Goal: Transaction & Acquisition: Purchase product/service

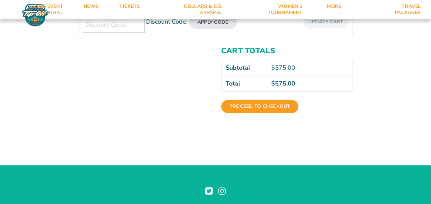
scroll to position [240, 0]
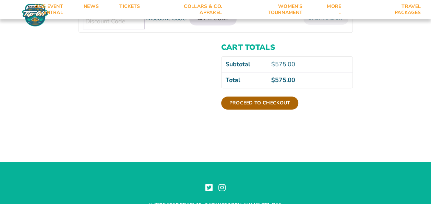
click at [261, 105] on link "Proceed to checkout" at bounding box center [259, 102] width 77 height 13
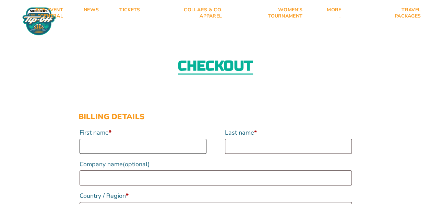
click at [133, 145] on input "First name *" at bounding box center [143, 145] width 127 height 15
type input "[PERSON_NAME]"
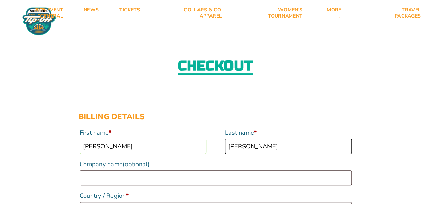
type input "[PERSON_NAME]"
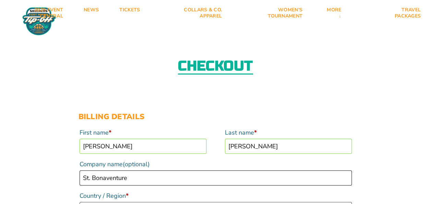
type input "St. Bonaventure"
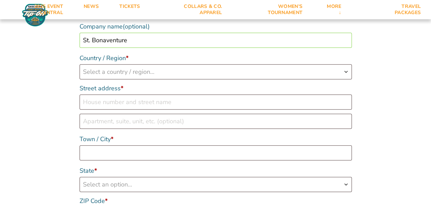
scroll to position [150, 0]
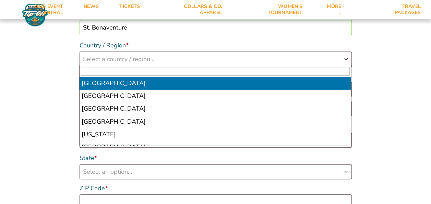
click at [154, 61] on span "Select a country / region…" at bounding box center [118, 59] width 71 height 8
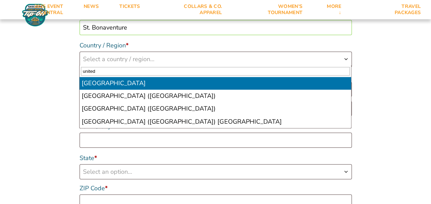
type input "united"
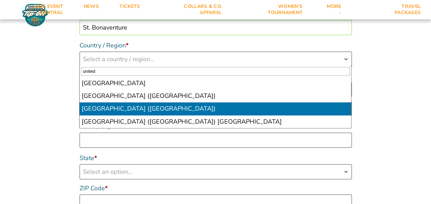
select select "US"
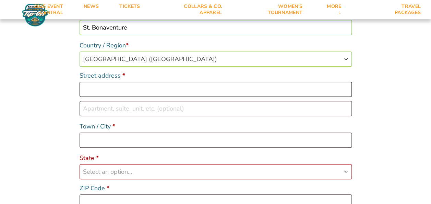
click at [126, 92] on input "Street address *" at bounding box center [216, 89] width 272 height 15
click at [126, 94] on input "Street address *" at bounding box center [216, 89] width 272 height 15
type input "[STREET_ADDRESS]"
type input "St. Bonaventure"
select select "NY"
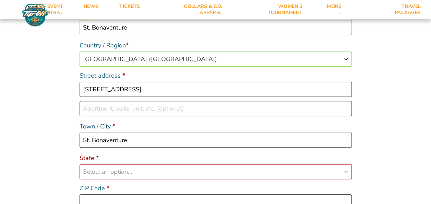
type input "14778"
type input "17163752501"
type input "[EMAIL_ADDRESS][DOMAIN_NAME]"
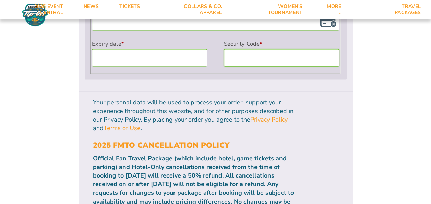
scroll to position [699, 0]
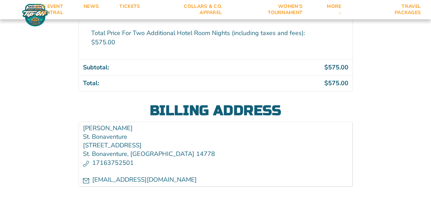
scroll to position [361, 0]
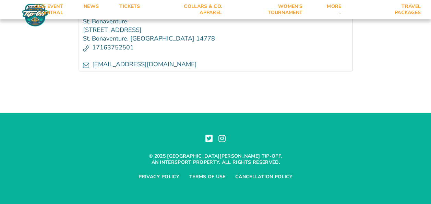
click at [101, 64] on p "[EMAIL_ADDRESS][DOMAIN_NAME]" at bounding box center [215, 64] width 265 height 9
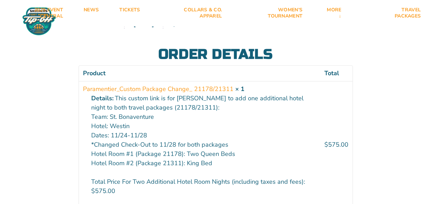
scroll to position [0, 0]
